Goal: Task Accomplishment & Management: Manage account settings

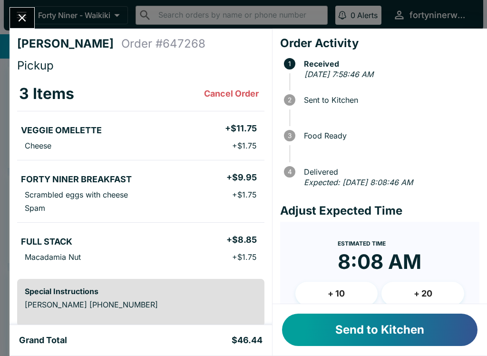
click at [371, 332] on button "Send to Kitchen" at bounding box center [379, 329] width 195 height 32
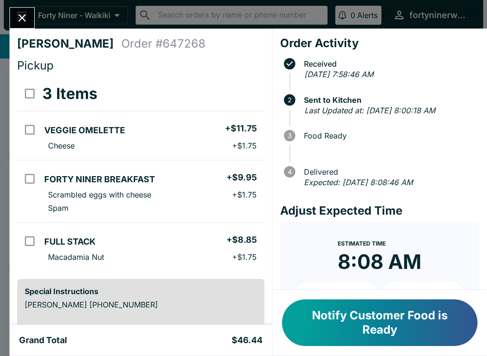
click at [25, 13] on icon "Close" at bounding box center [22, 17] width 13 height 13
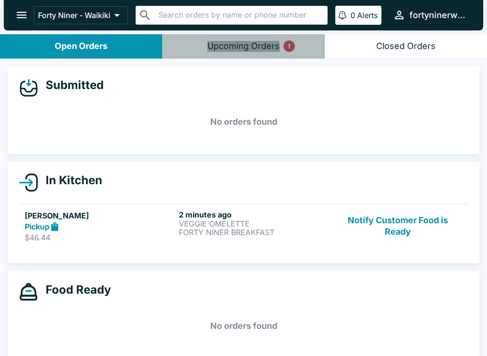
click at [416, 225] on button "Notify Customer Food is Ready" at bounding box center [397, 226] width 129 height 33
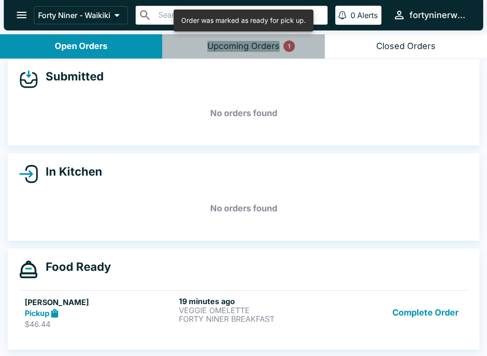
scroll to position [9, 0]
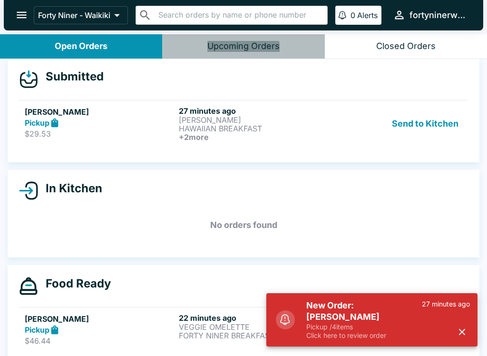
click at [138, 121] on div "Pickup" at bounding box center [100, 122] width 150 height 11
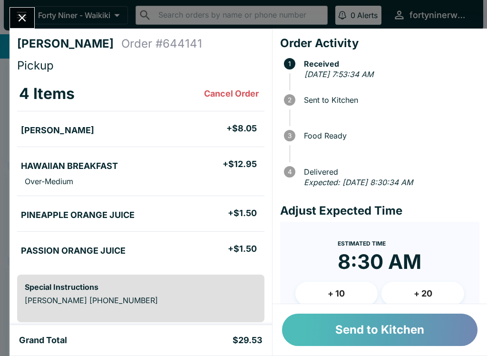
click at [379, 329] on button "Send to Kitchen" at bounding box center [379, 329] width 195 height 32
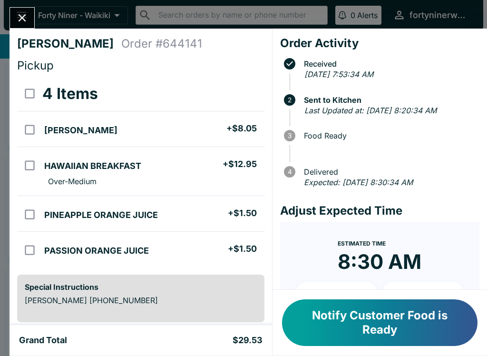
click at [19, 11] on button "Close" at bounding box center [22, 18] width 24 height 20
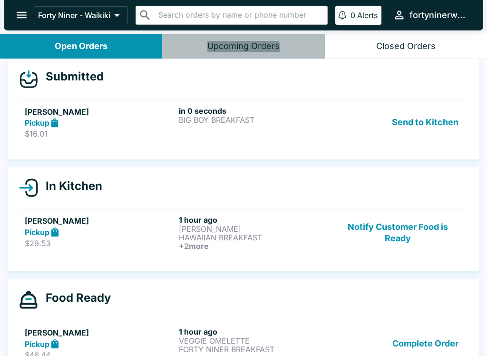
click at [243, 122] on p "BIG BOY BREAKFAST" at bounding box center [254, 120] width 150 height 9
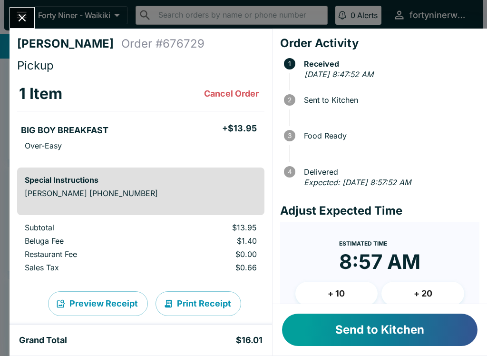
click at [402, 338] on button "Send to Kitchen" at bounding box center [379, 329] width 195 height 32
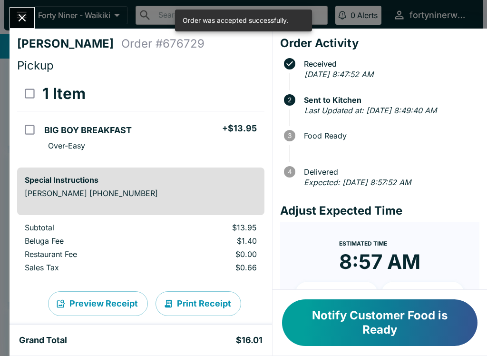
click at [20, 18] on icon "Close" at bounding box center [22, 17] width 13 height 13
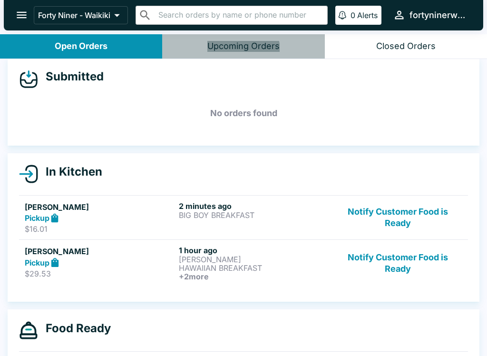
click at [405, 270] on button "Notify Customer Food is Ready" at bounding box center [397, 262] width 129 height 35
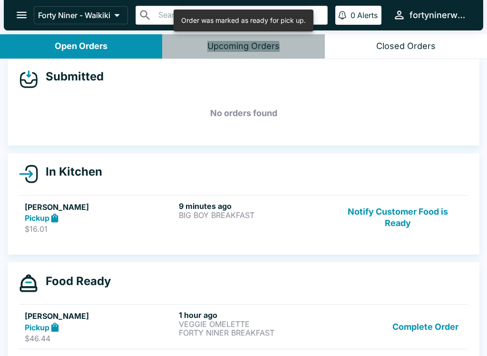
click at [423, 329] on button "Complete Order" at bounding box center [426, 326] width 74 height 33
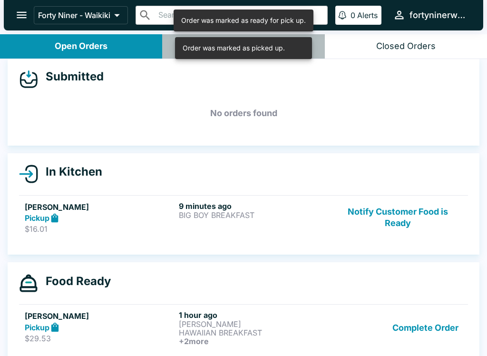
click at [431, 333] on button "Complete Order" at bounding box center [426, 327] width 74 height 35
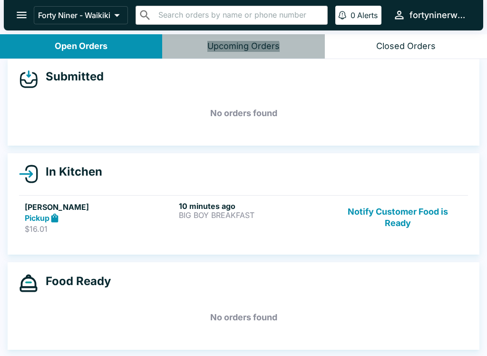
click at [400, 208] on button "Notify Customer Food is Ready" at bounding box center [397, 217] width 129 height 33
